Goal: Find specific page/section: Find specific page/section

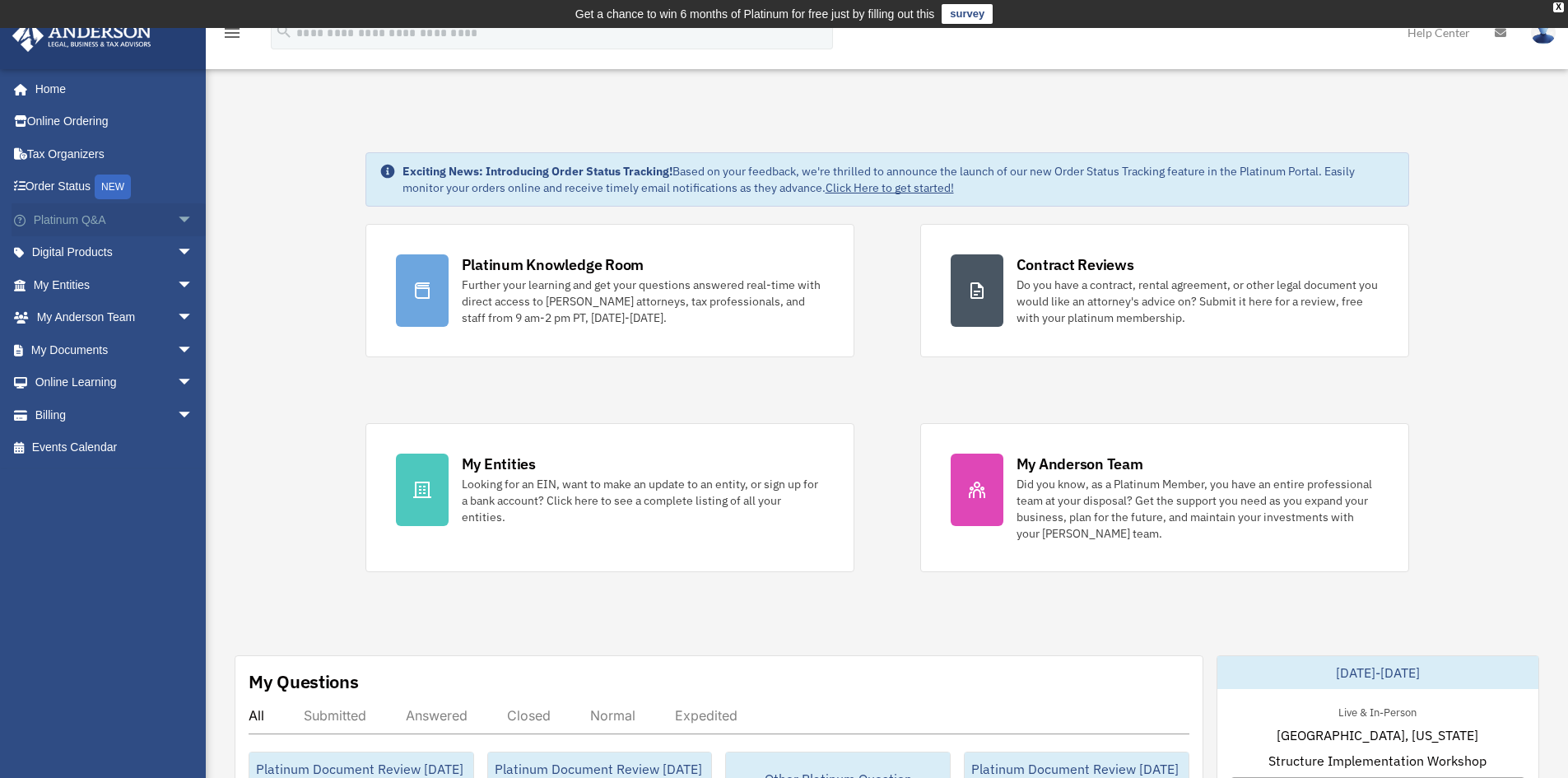
click at [177, 218] on span "arrow_drop_down" at bounding box center [193, 220] width 33 height 34
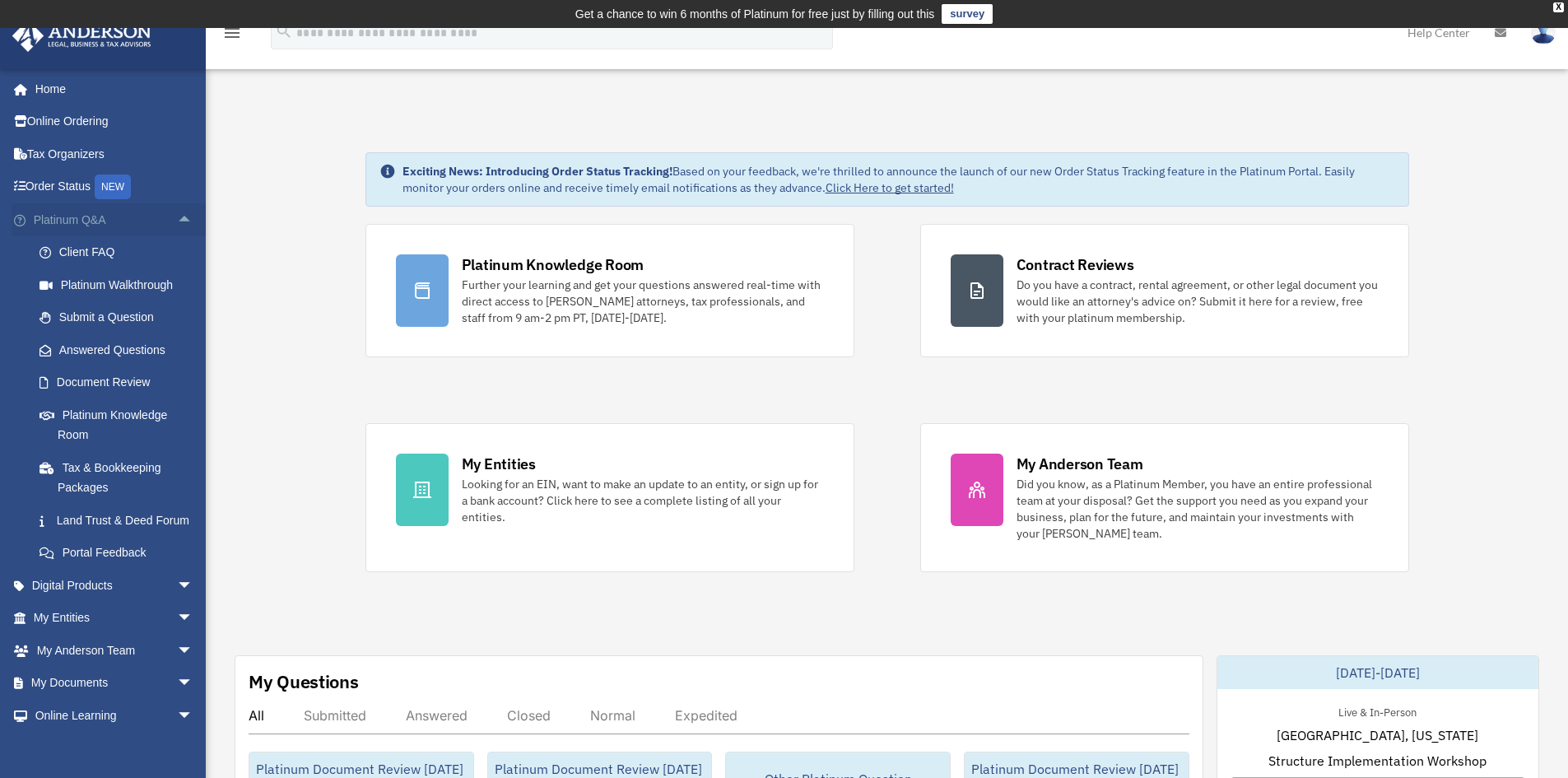
click at [177, 217] on span "arrow_drop_up" at bounding box center [193, 220] width 33 height 34
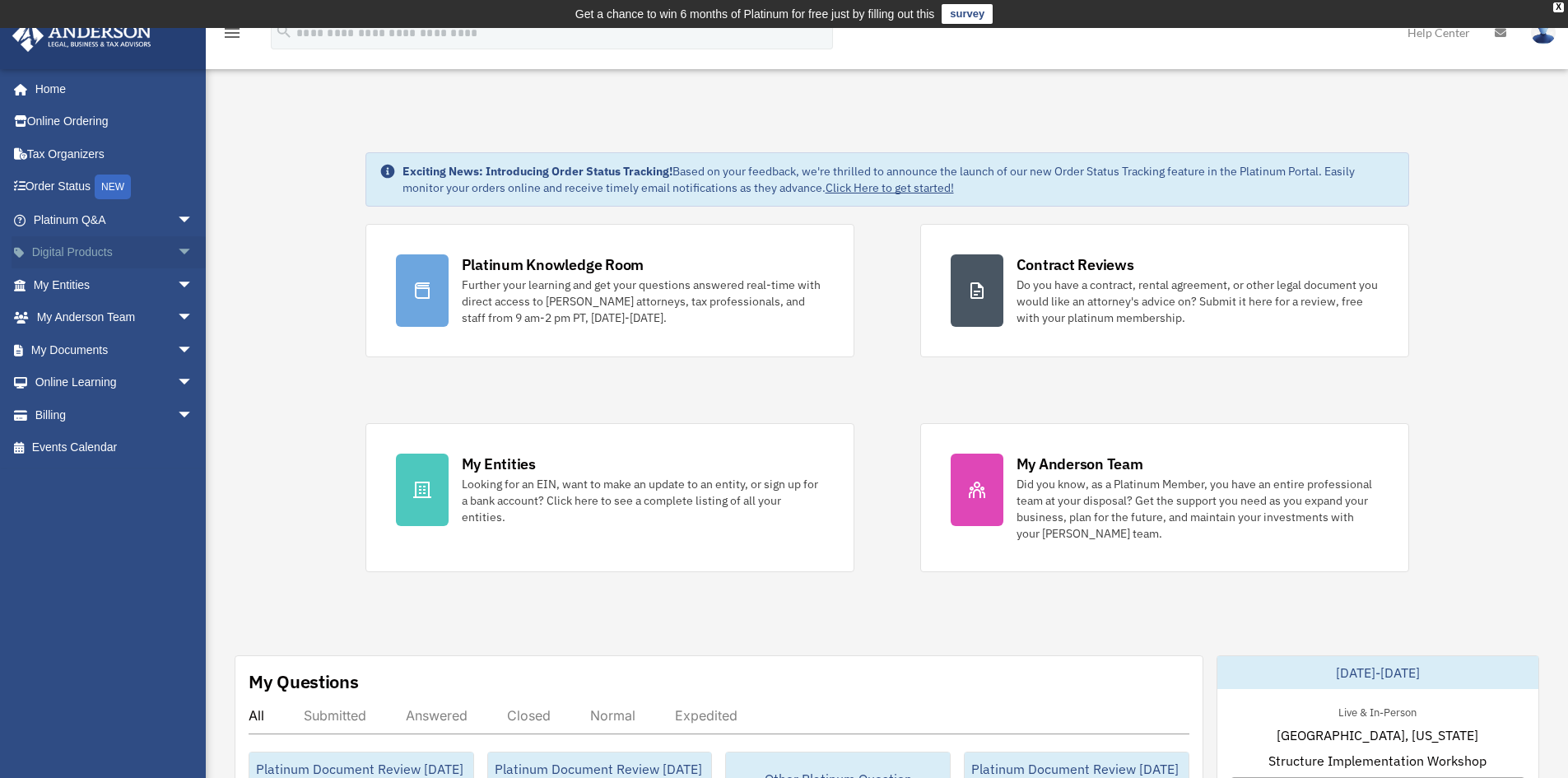
click at [177, 249] on span "arrow_drop_down" at bounding box center [193, 253] width 33 height 34
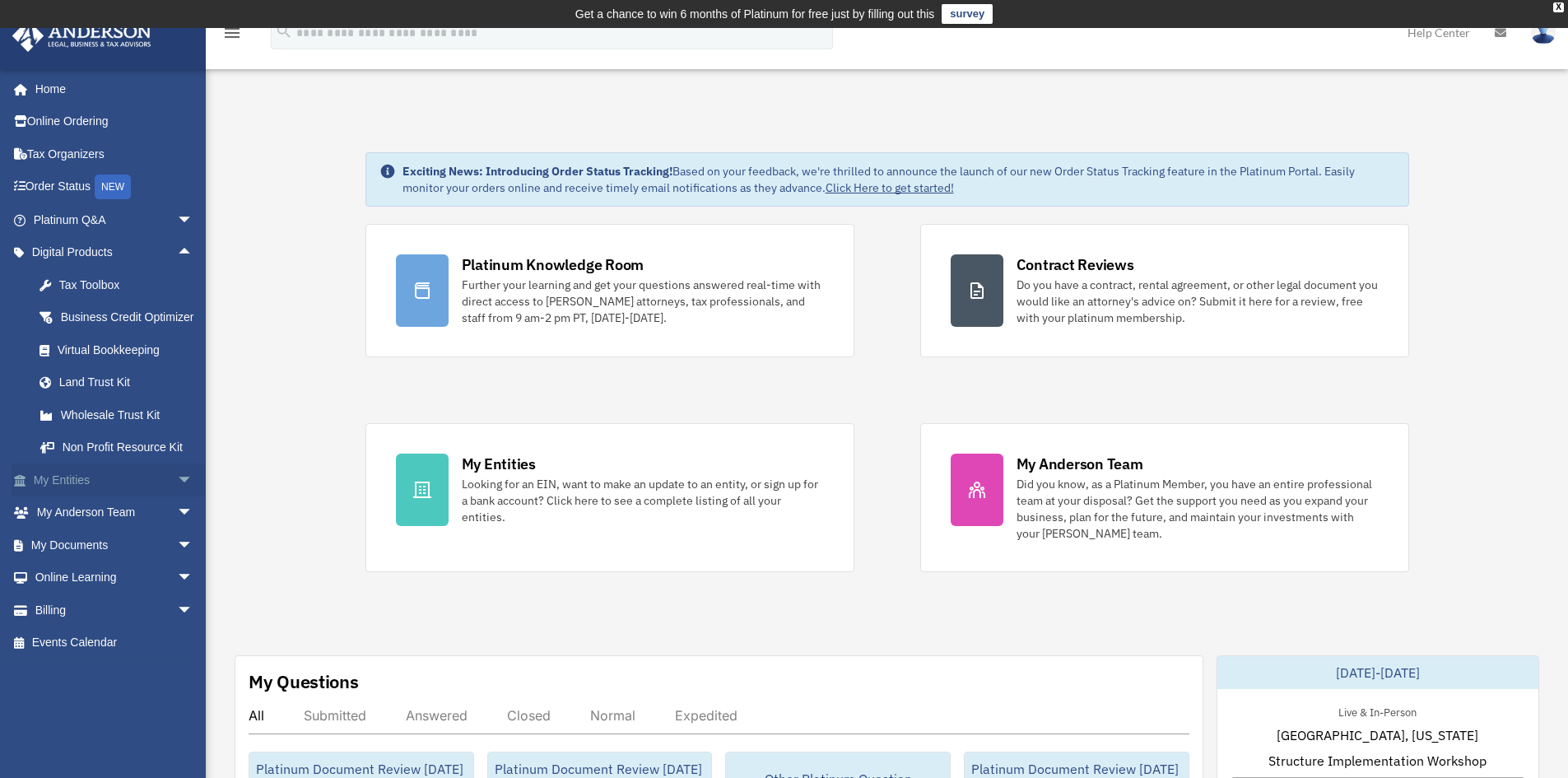
click at [177, 490] on span "arrow_drop_down" at bounding box center [193, 480] width 33 height 34
click at [177, 489] on span "arrow_drop_up" at bounding box center [193, 480] width 33 height 34
click at [177, 530] on span "arrow_drop_down" at bounding box center [193, 513] width 33 height 34
click at [177, 530] on span "arrow_drop_up" at bounding box center [193, 513] width 33 height 34
click at [177, 562] on span "arrow_drop_down" at bounding box center [193, 545] width 33 height 34
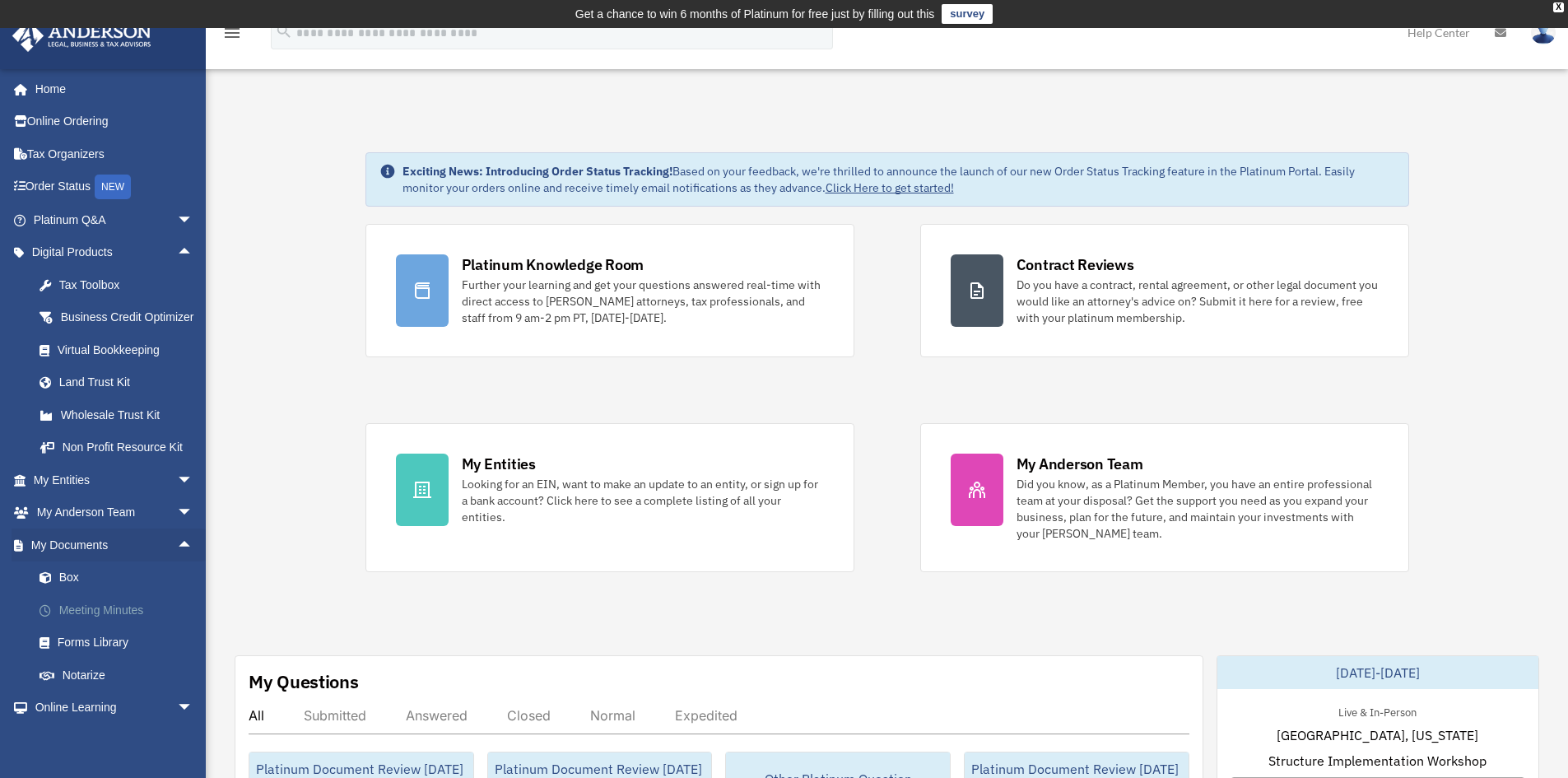
click at [112, 626] on link "Meeting Minutes" at bounding box center [121, 610] width 195 height 33
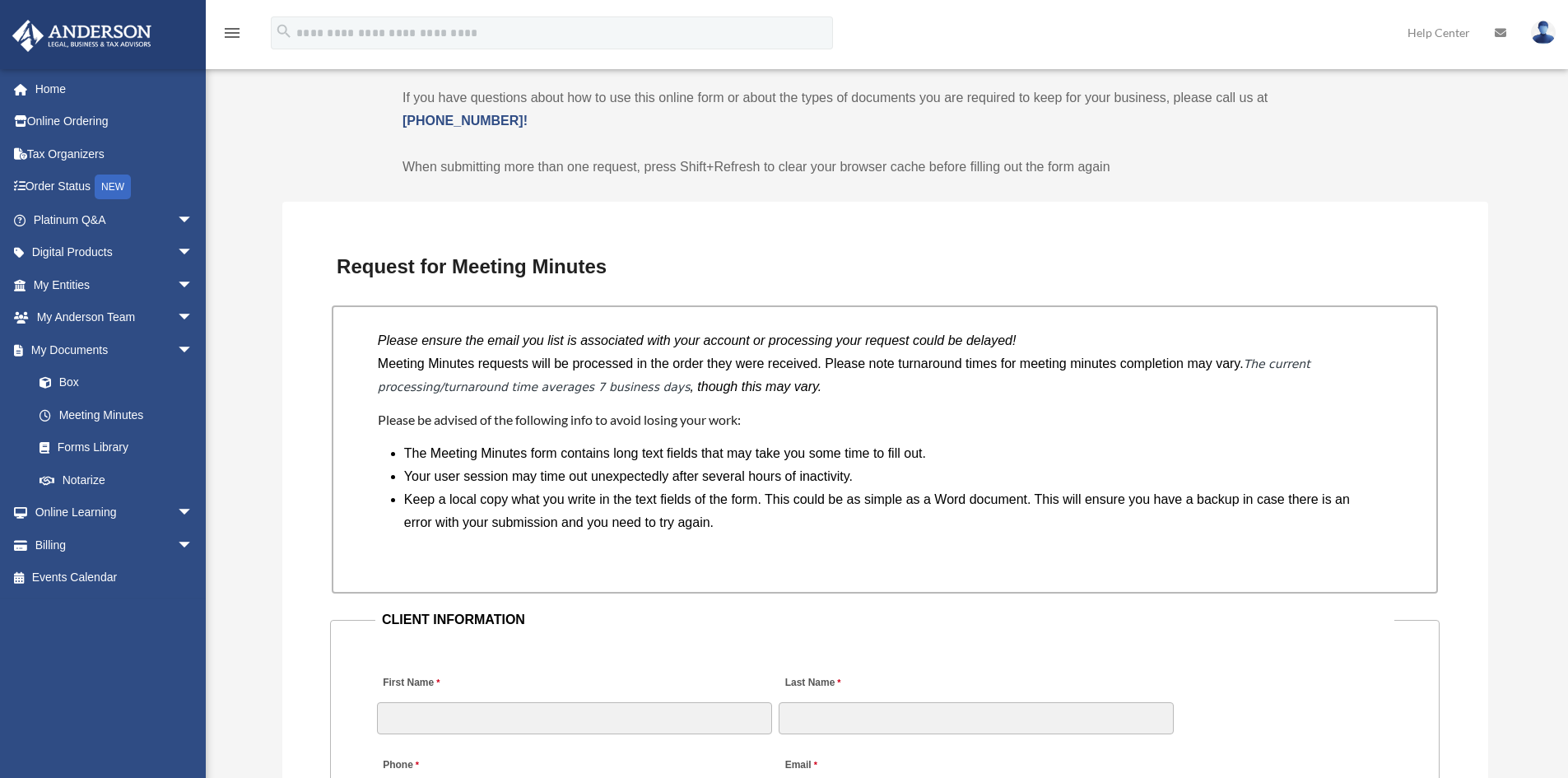
drag, startPoint x: 946, startPoint y: 317, endPoint x: 927, endPoint y: 422, distance: 106.7
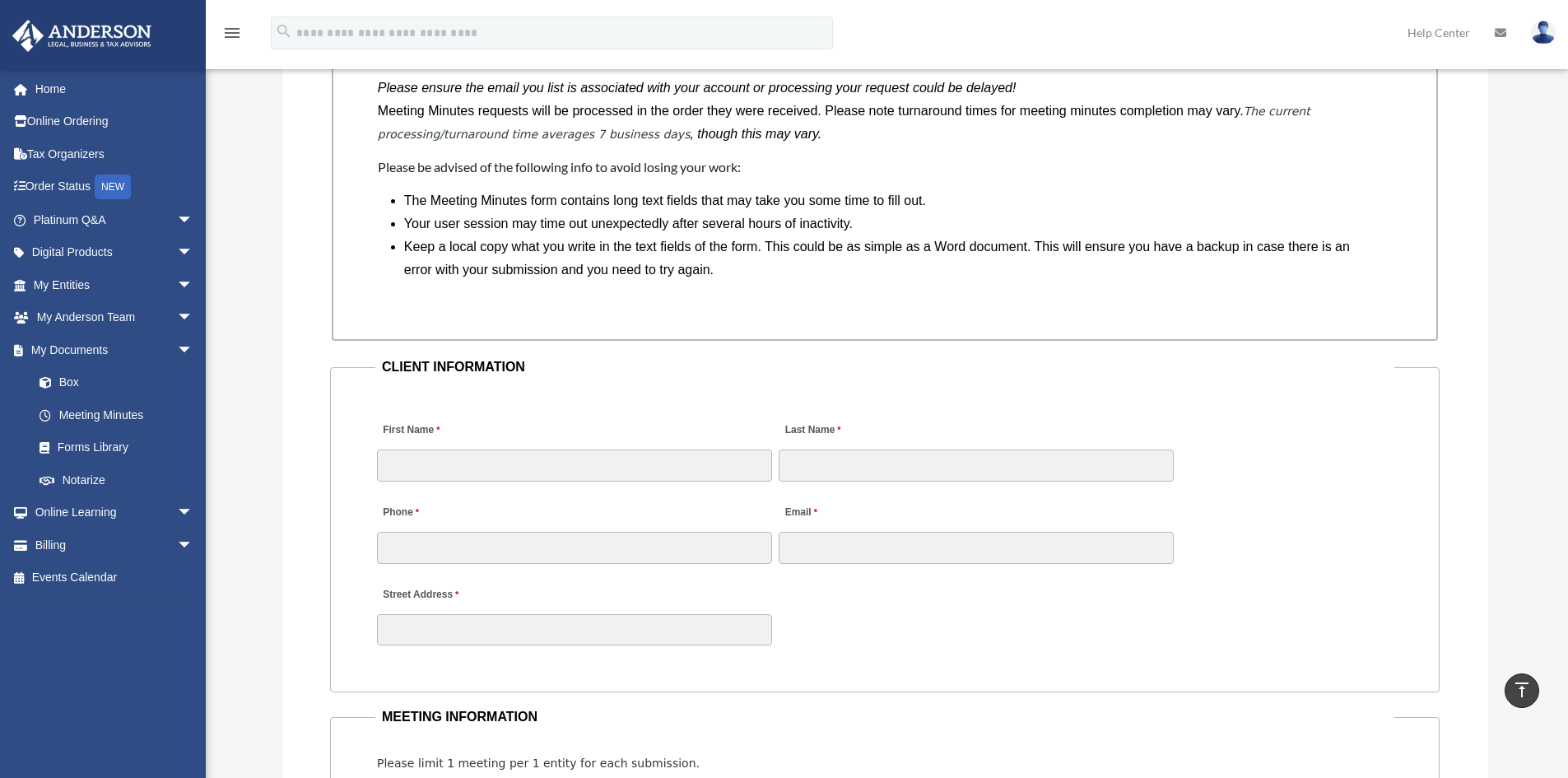
drag, startPoint x: 941, startPoint y: 391, endPoint x: 855, endPoint y: 413, distance: 88.8
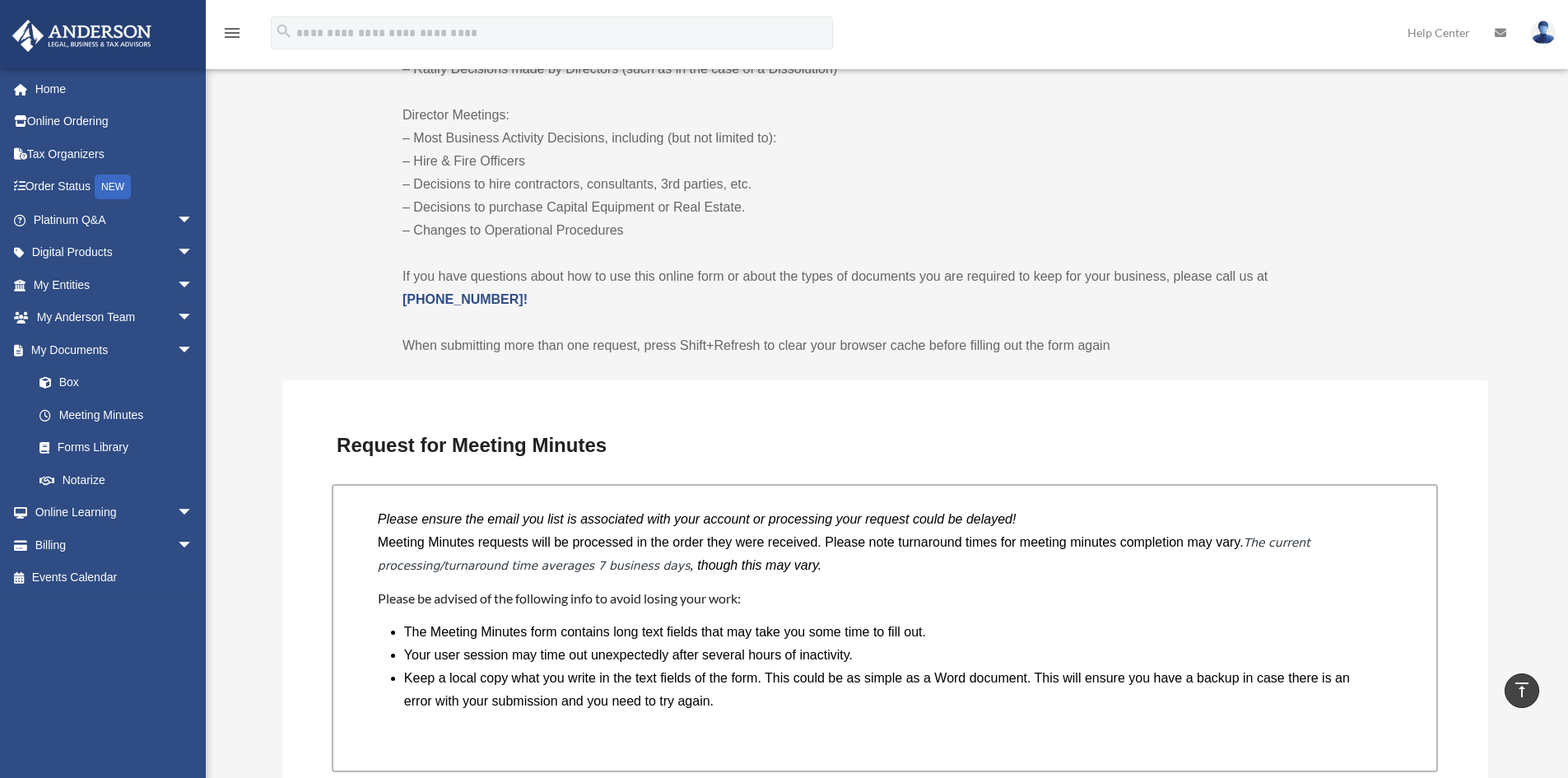
drag, startPoint x: 265, startPoint y: 372, endPoint x: 272, endPoint y: 207, distance: 165.1
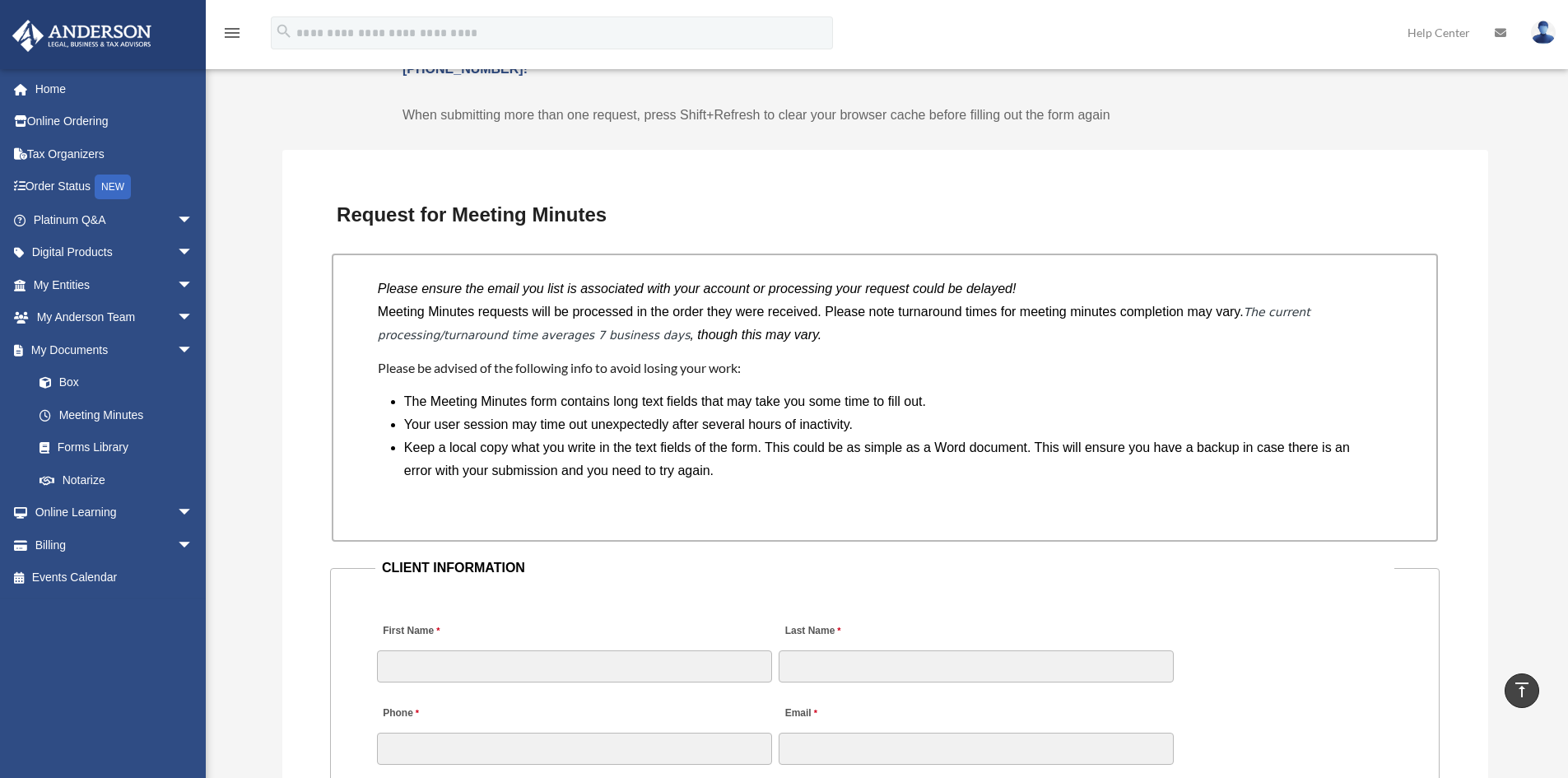
scroll to position [1262, 0]
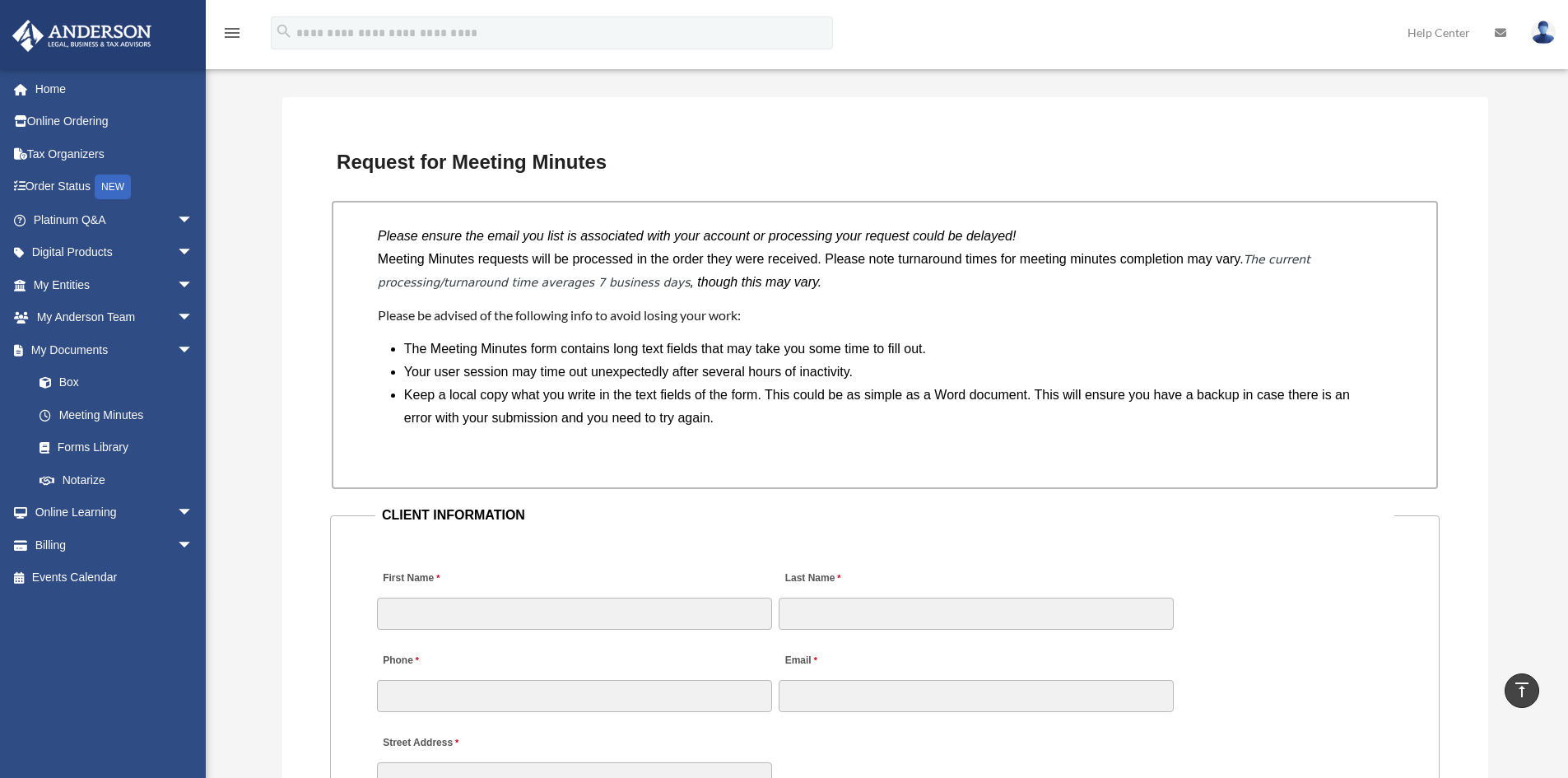
drag, startPoint x: 851, startPoint y: 403, endPoint x: 851, endPoint y: 476, distance: 73.0
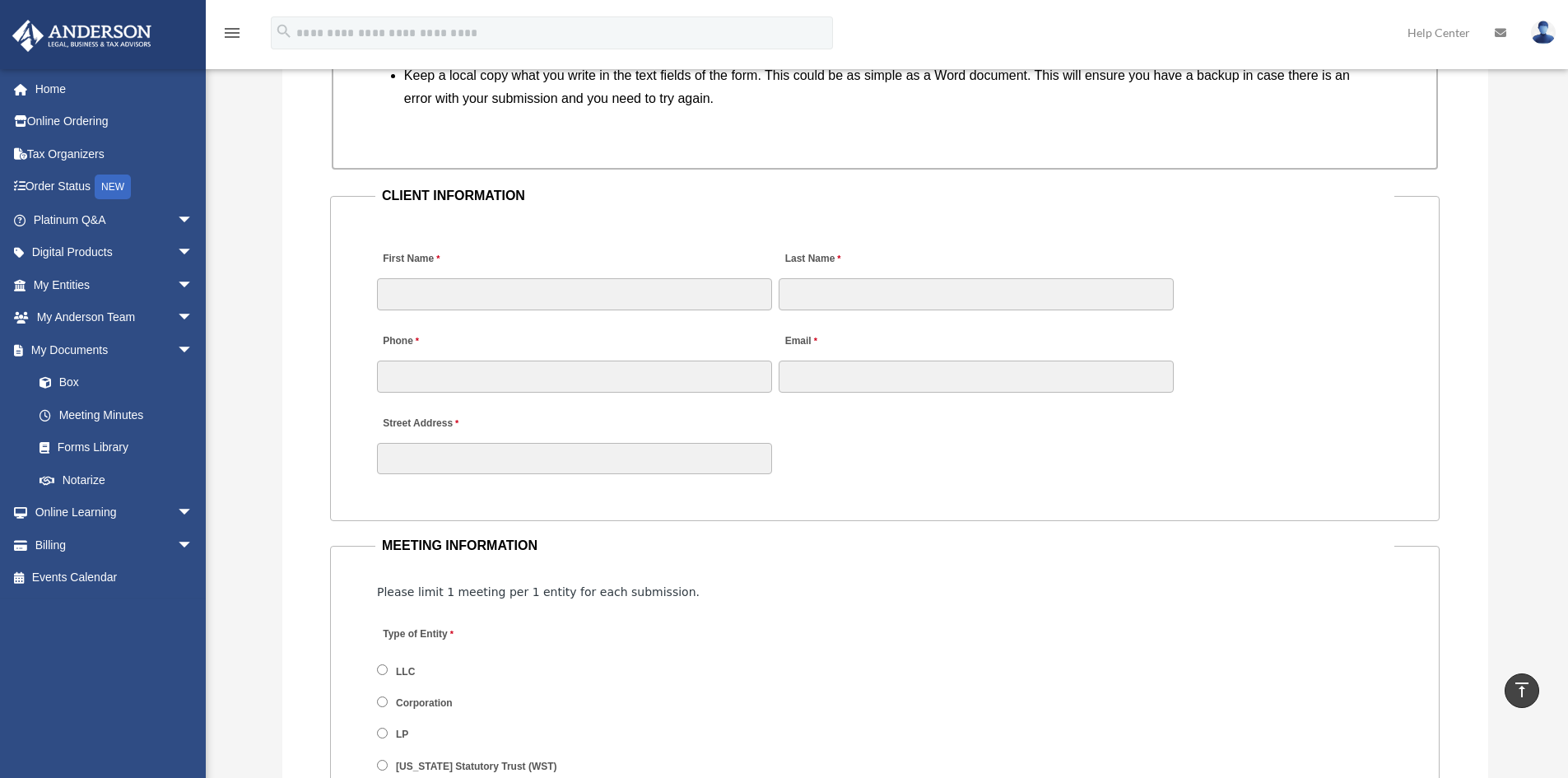
drag, startPoint x: 892, startPoint y: 298, endPoint x: 872, endPoint y: 381, distance: 85.4
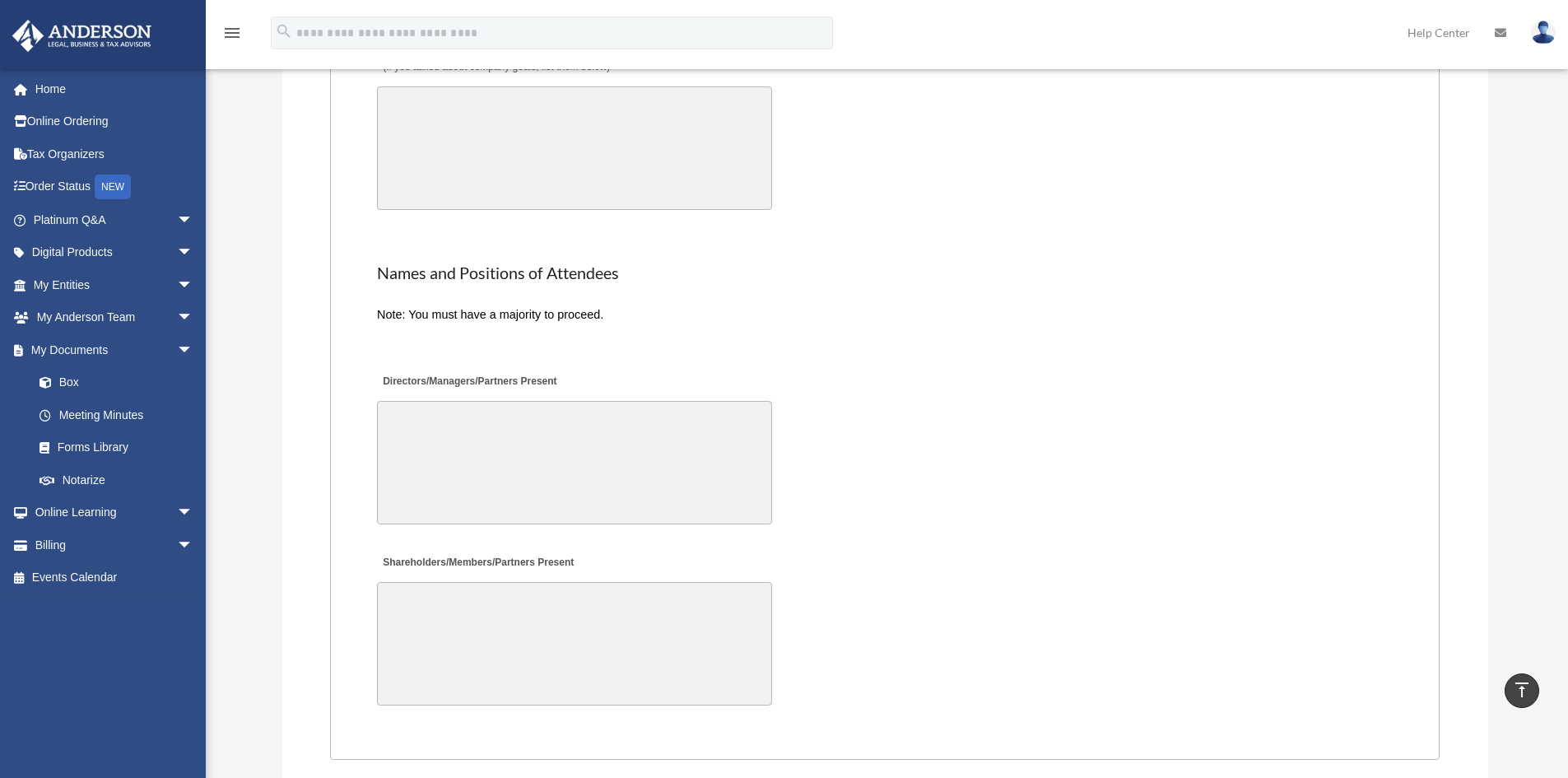
scroll to position [3094, 0]
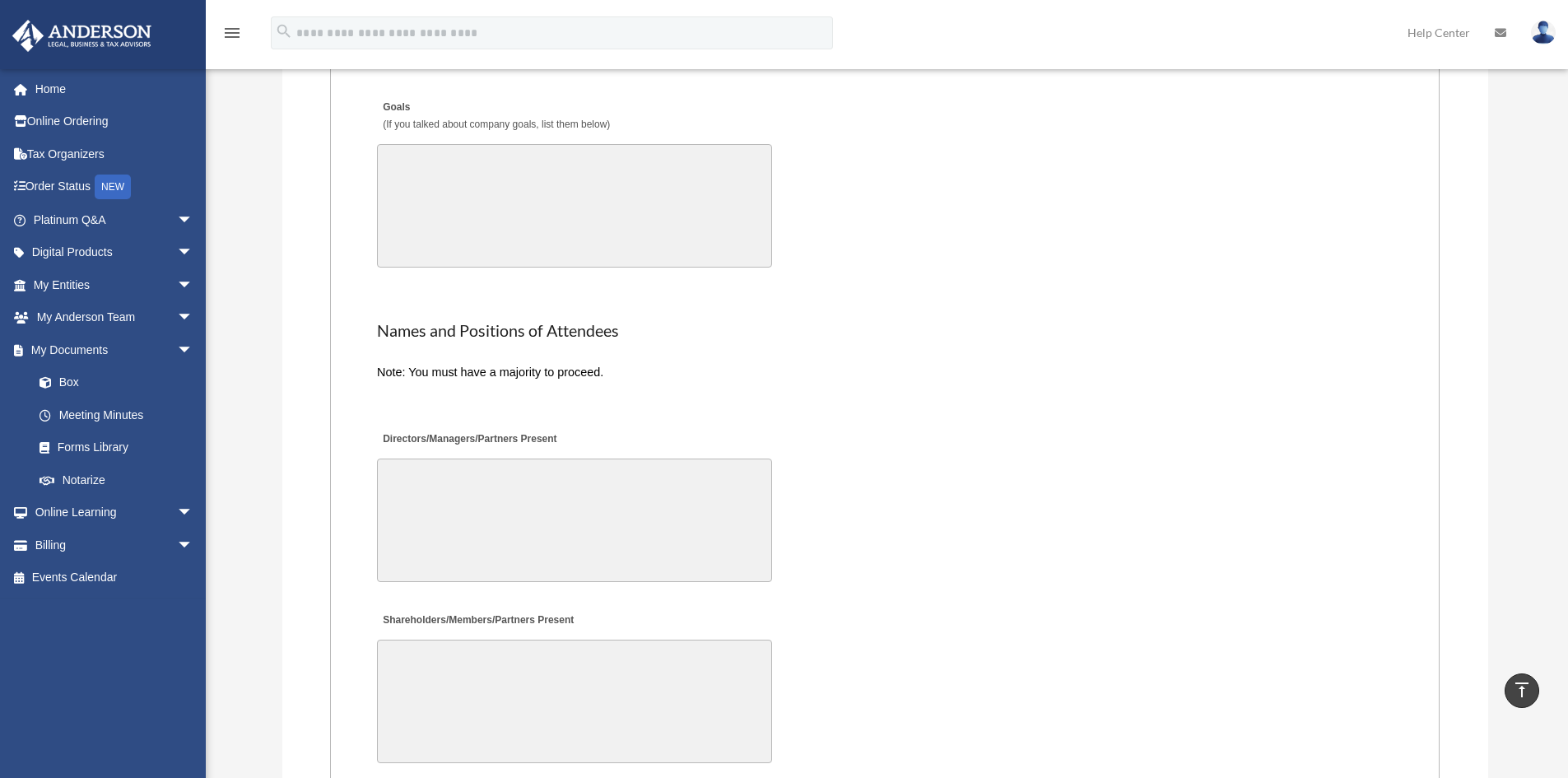
drag, startPoint x: 1201, startPoint y: 332, endPoint x: 1229, endPoint y: 272, distance: 66.2
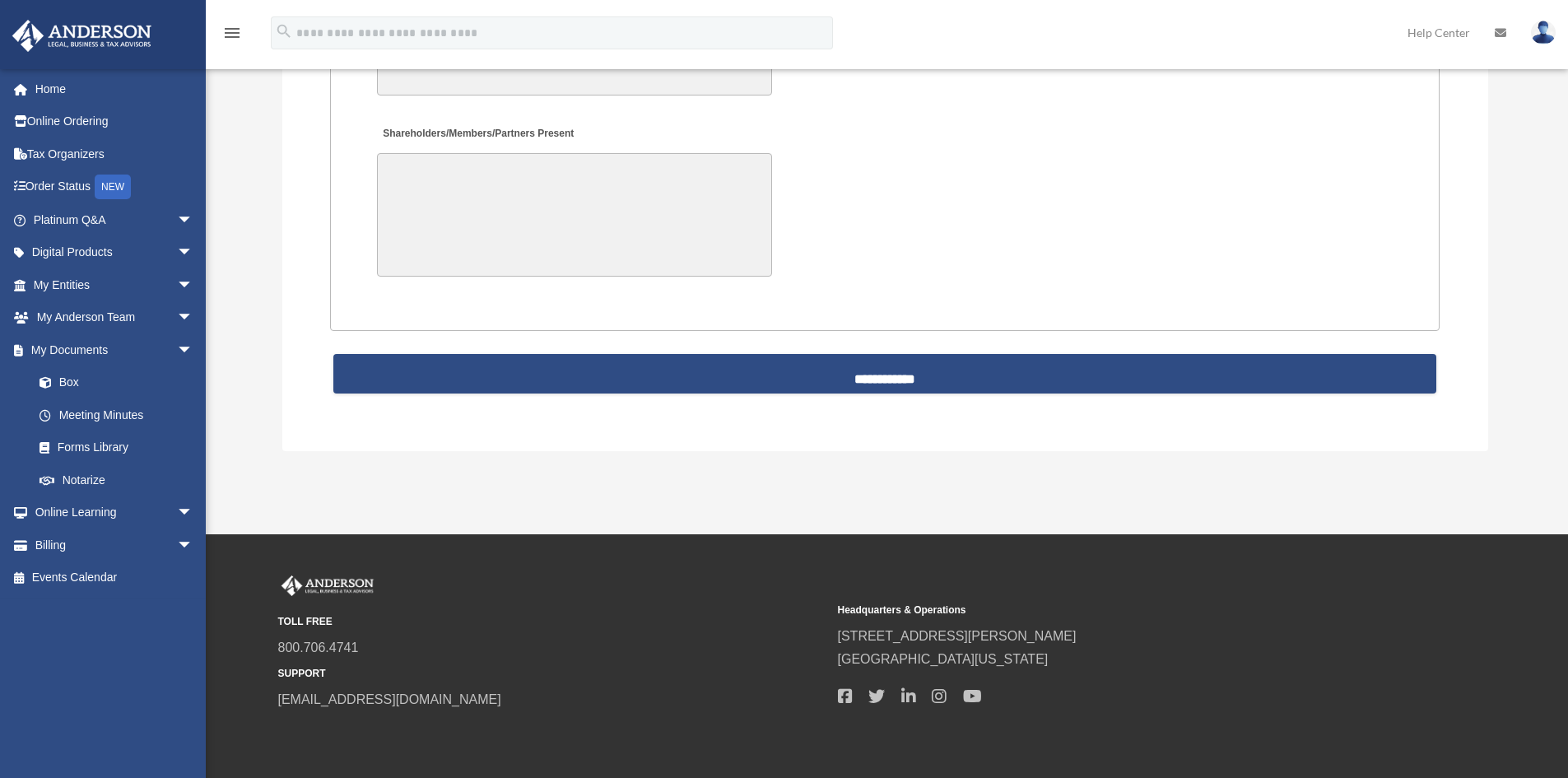
scroll to position [3644, 0]
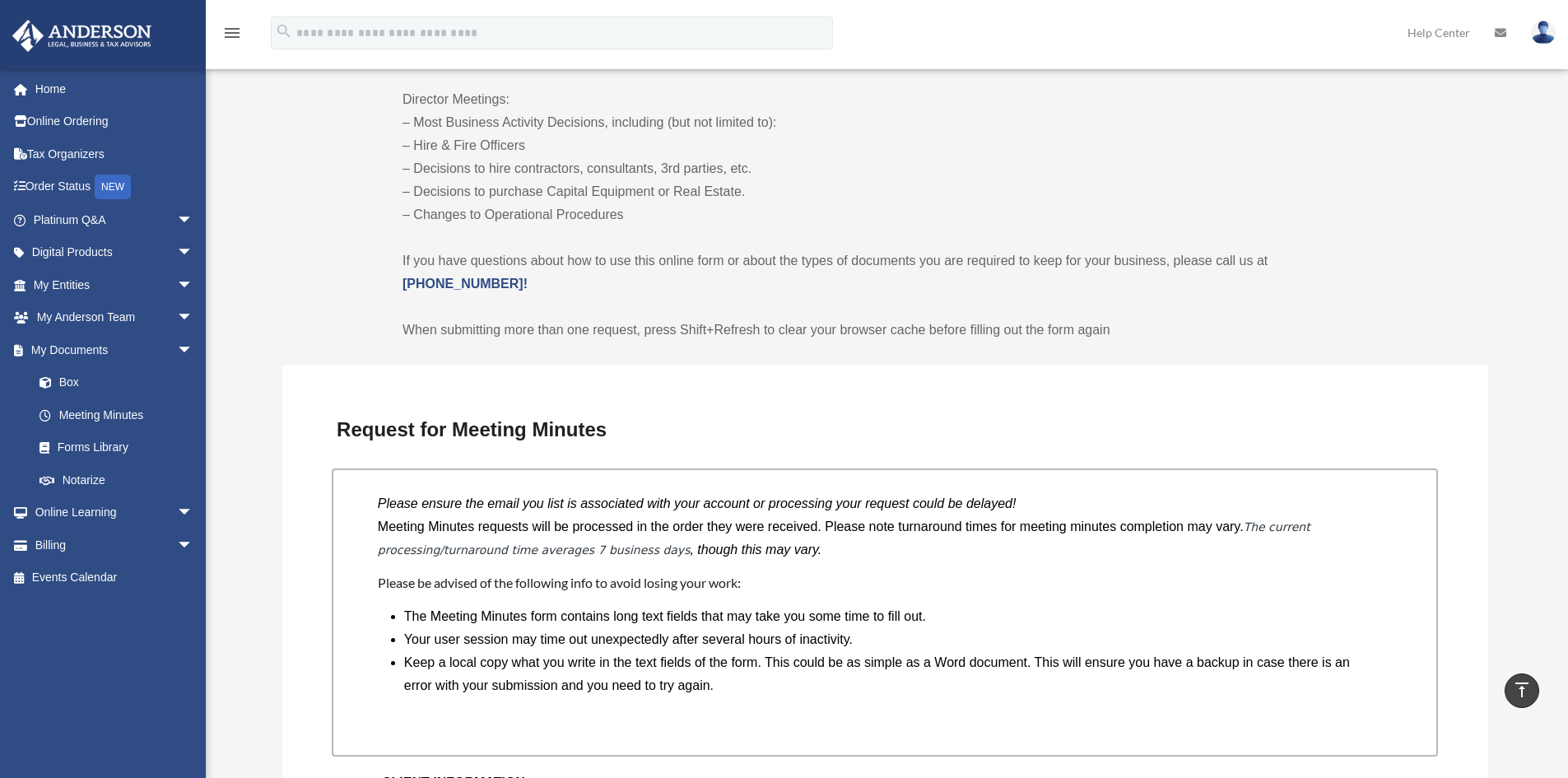
drag, startPoint x: 1103, startPoint y: 176, endPoint x: 1104, endPoint y: 103, distance: 73.0
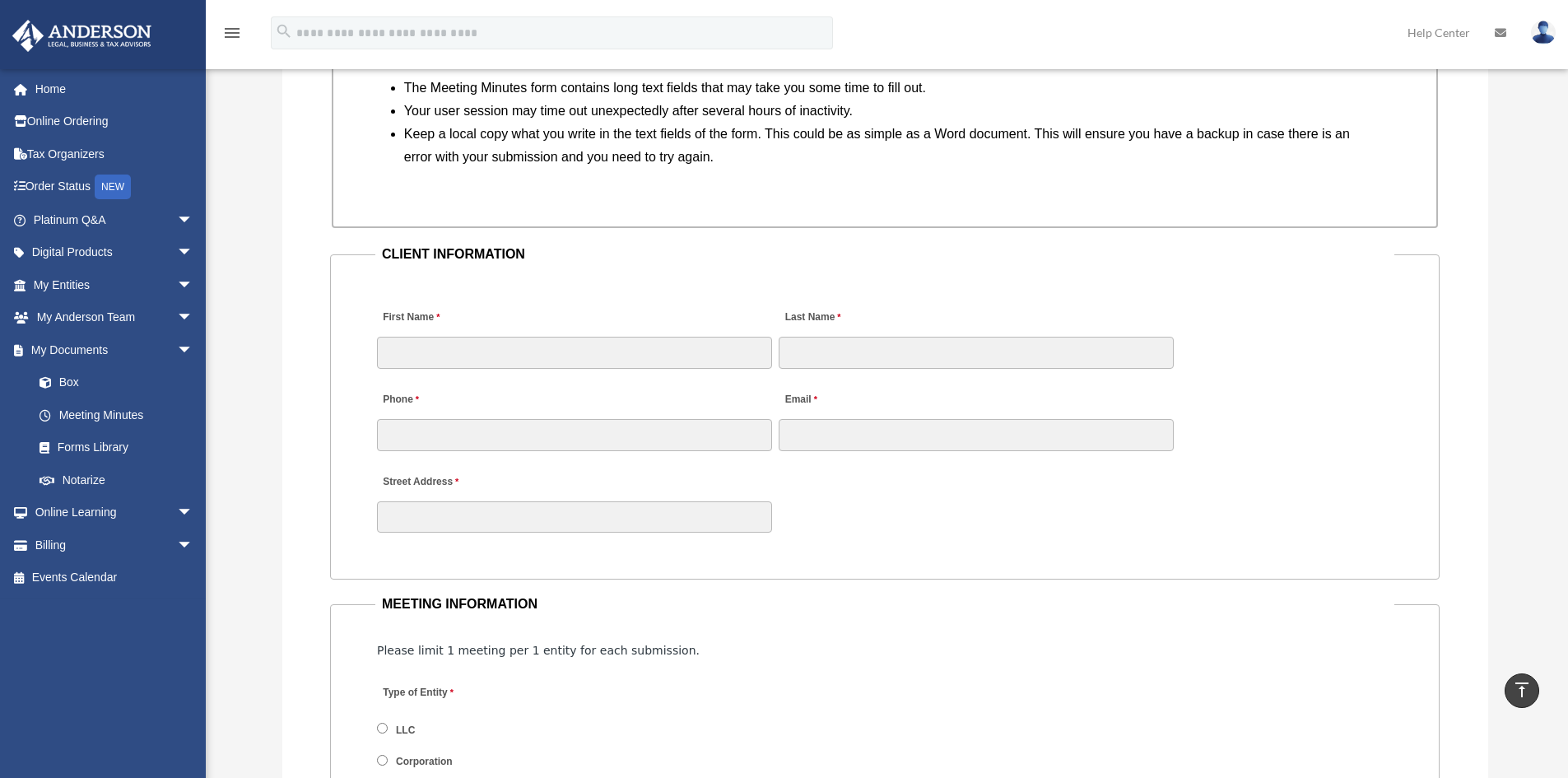
drag, startPoint x: 1116, startPoint y: 140, endPoint x: 1172, endPoint y: 273, distance: 144.3
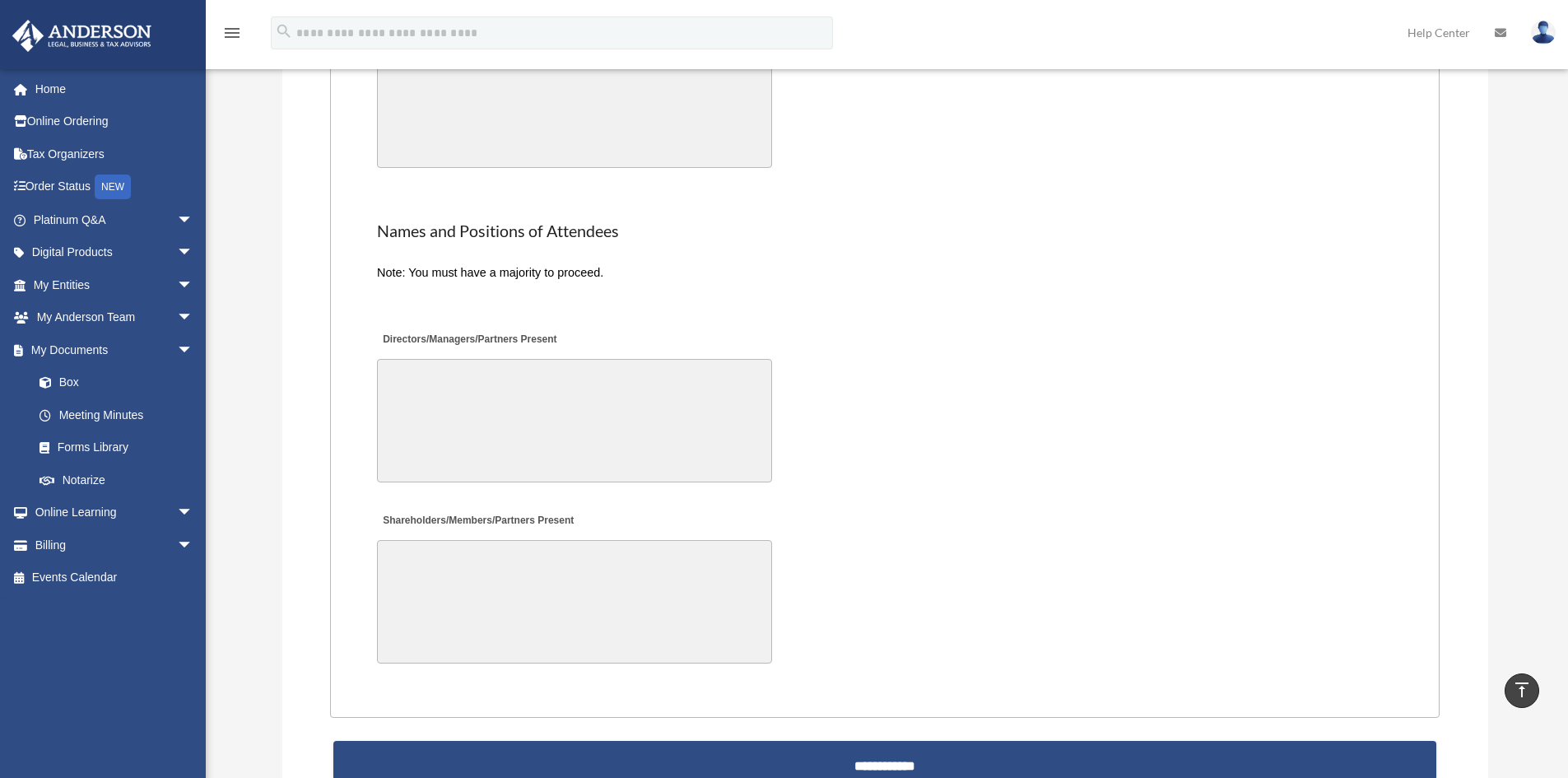
drag, startPoint x: 983, startPoint y: 328, endPoint x: 985, endPoint y: 422, distance: 94.0
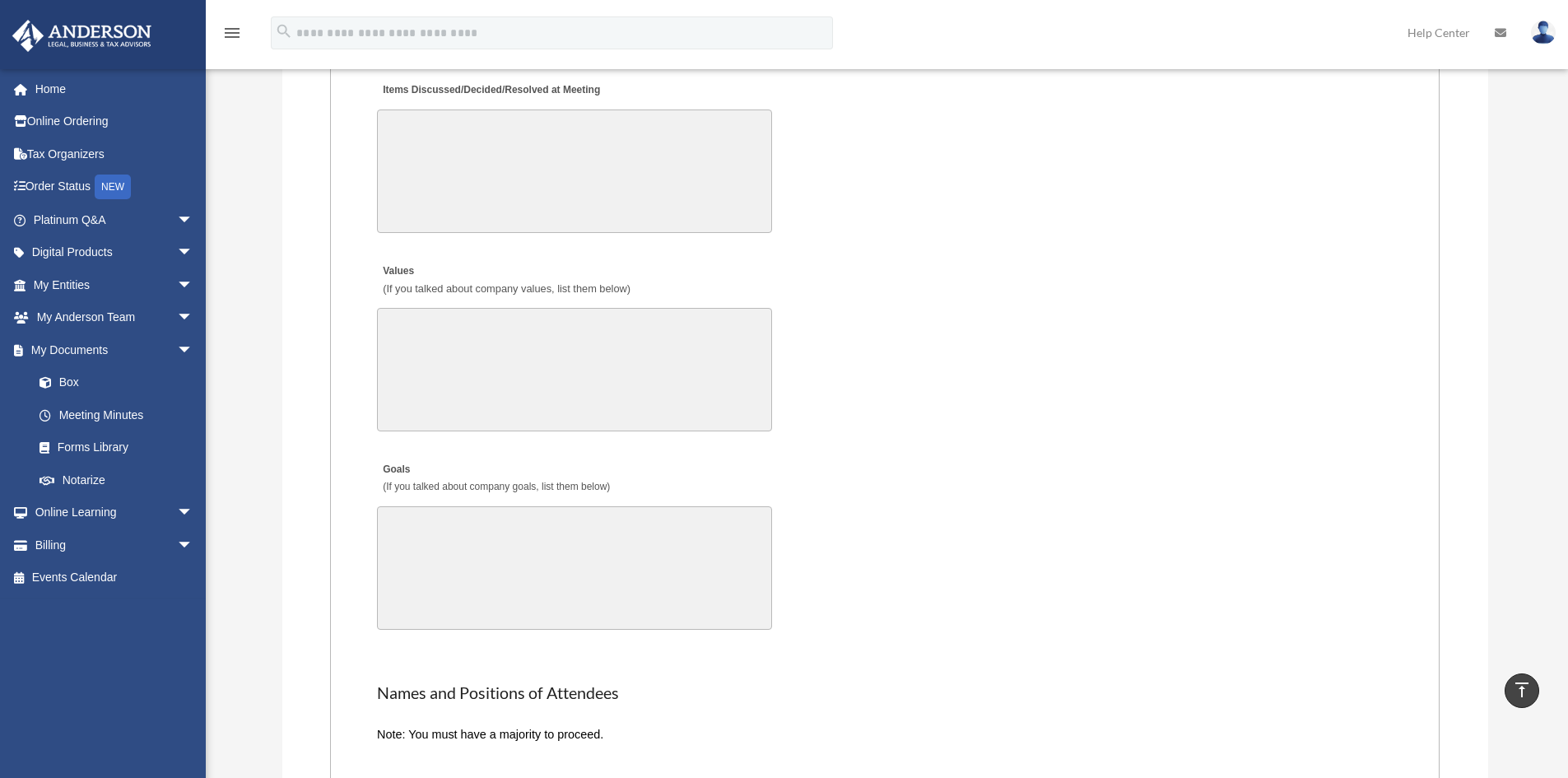
scroll to position [2752, 0]
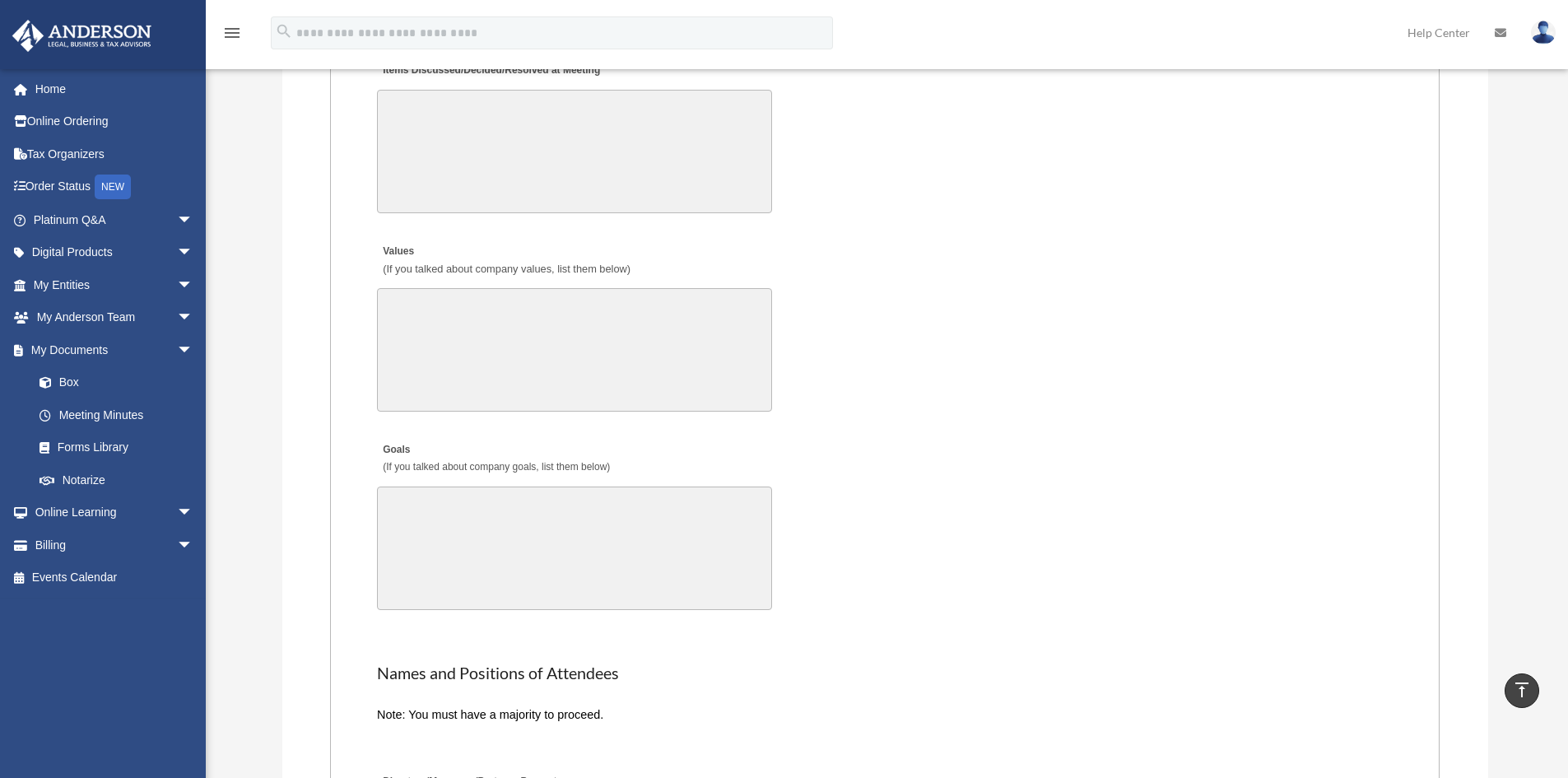
click at [1127, 403] on div "Values (If you talked about company values, list them below) 30000 characters l…" at bounding box center [884, 327] width 1019 height 189
